Goal: Task Accomplishment & Management: Complete application form

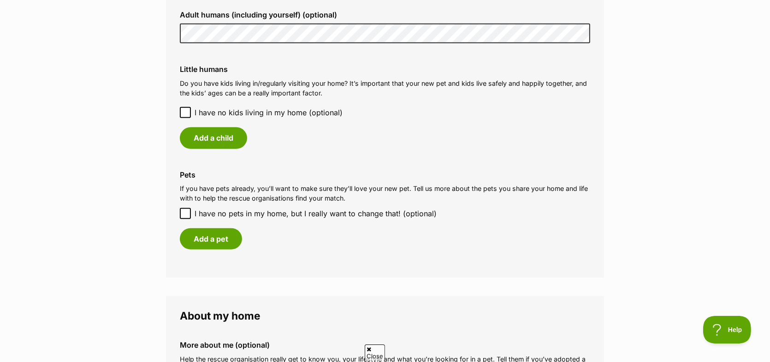
scroll to position [784, 0]
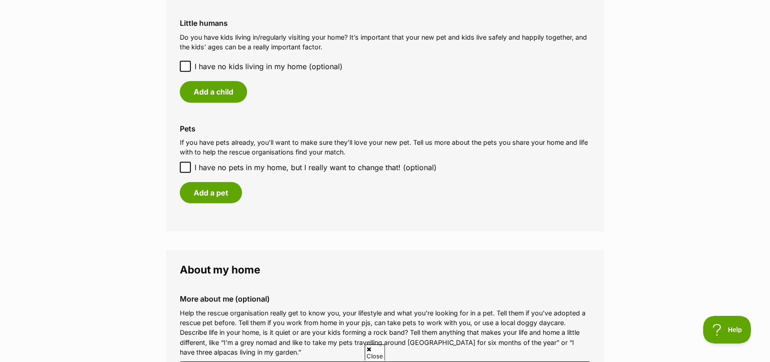
click at [184, 63] on icon at bounding box center [185, 66] width 6 height 6
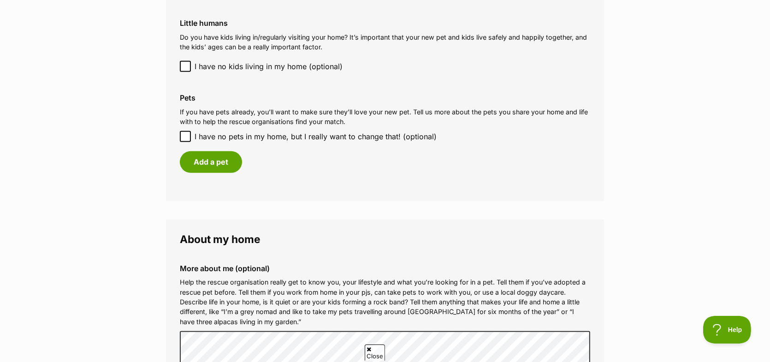
click at [184, 133] on icon at bounding box center [185, 136] width 6 height 6
click at [184, 133] on input "I have no pets in my home, but I really want to change that! (optional)" at bounding box center [185, 136] width 11 height 11
checkbox input "true"
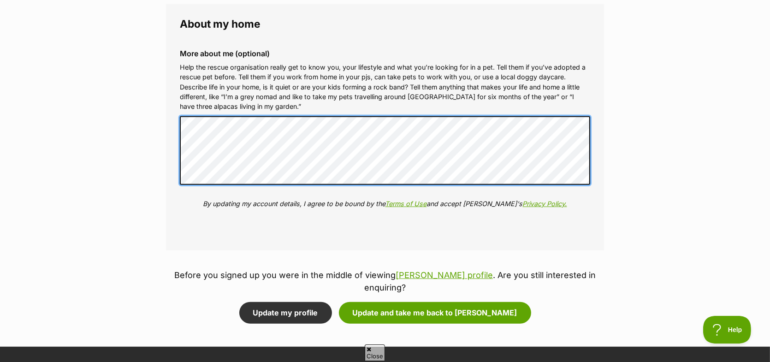
scroll to position [1014, 0]
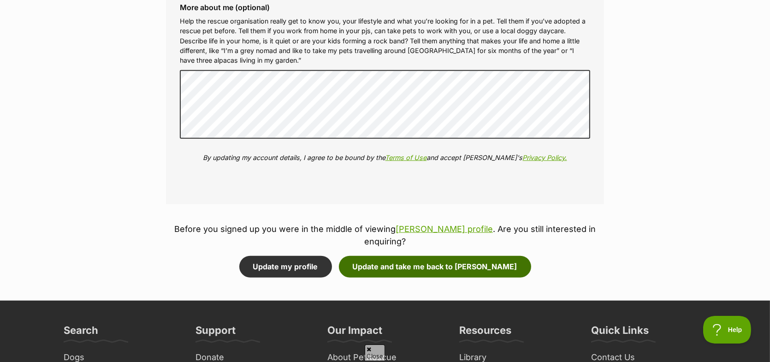
click at [408, 256] on button "Update and take me back to Macey" at bounding box center [435, 266] width 192 height 21
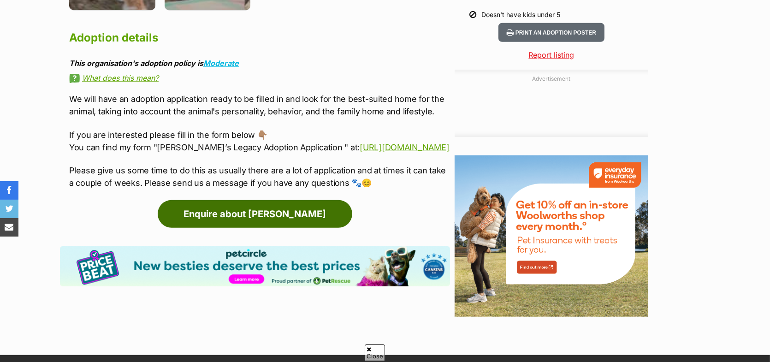
click at [237, 225] on link "Enquire about [PERSON_NAME]" at bounding box center [255, 214] width 195 height 28
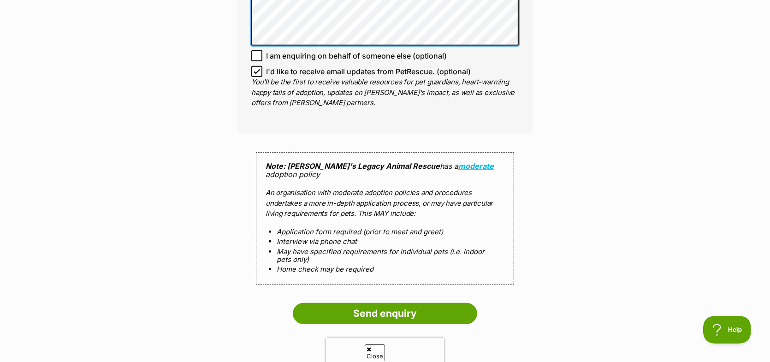
scroll to position [830, 0]
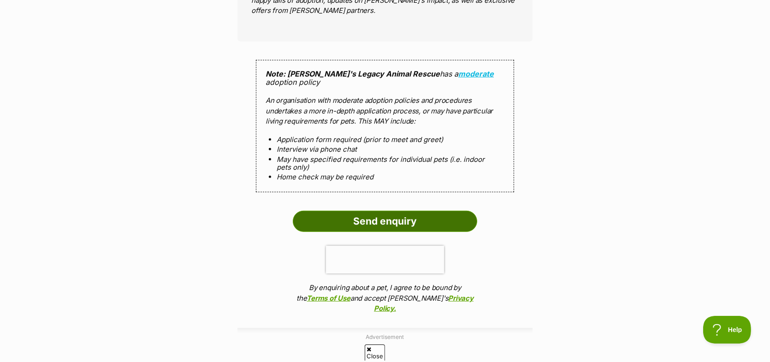
click at [380, 211] on input "Send enquiry" at bounding box center [385, 221] width 184 height 21
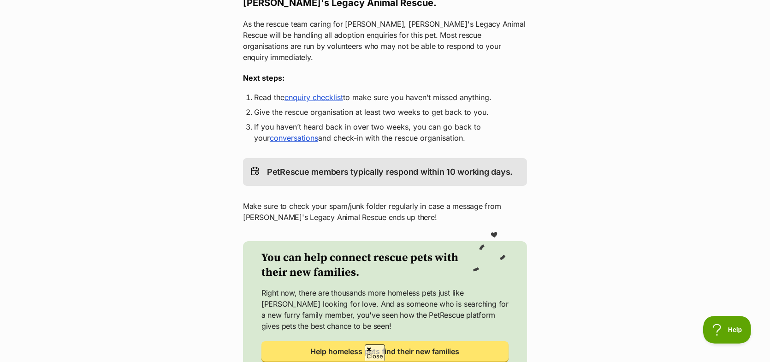
scroll to position [230, 0]
